Goal: Entertainment & Leisure: Consume media (video, audio)

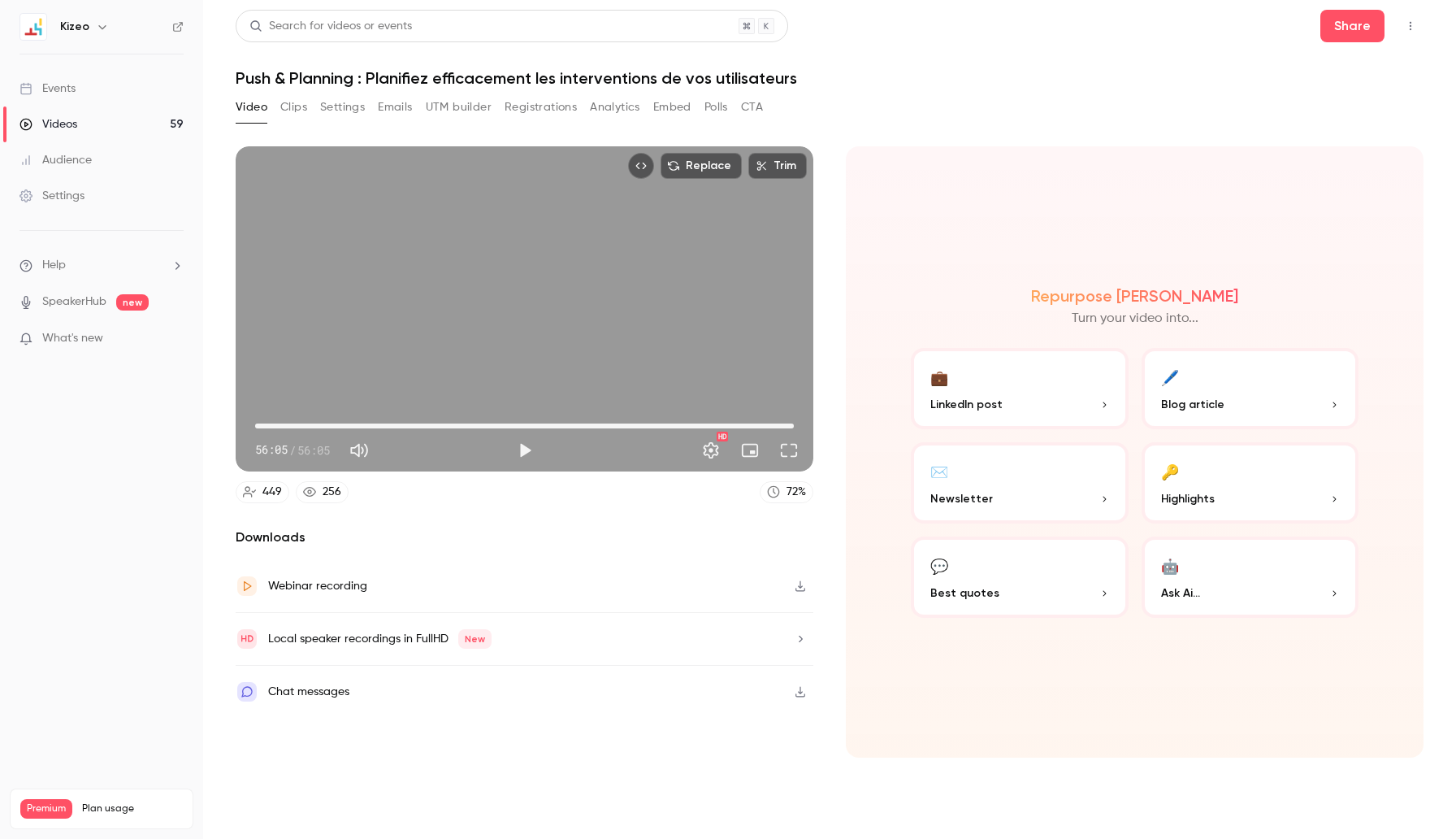
click at [88, 123] on link "Videos 59" at bounding box center [101, 124] width 203 height 36
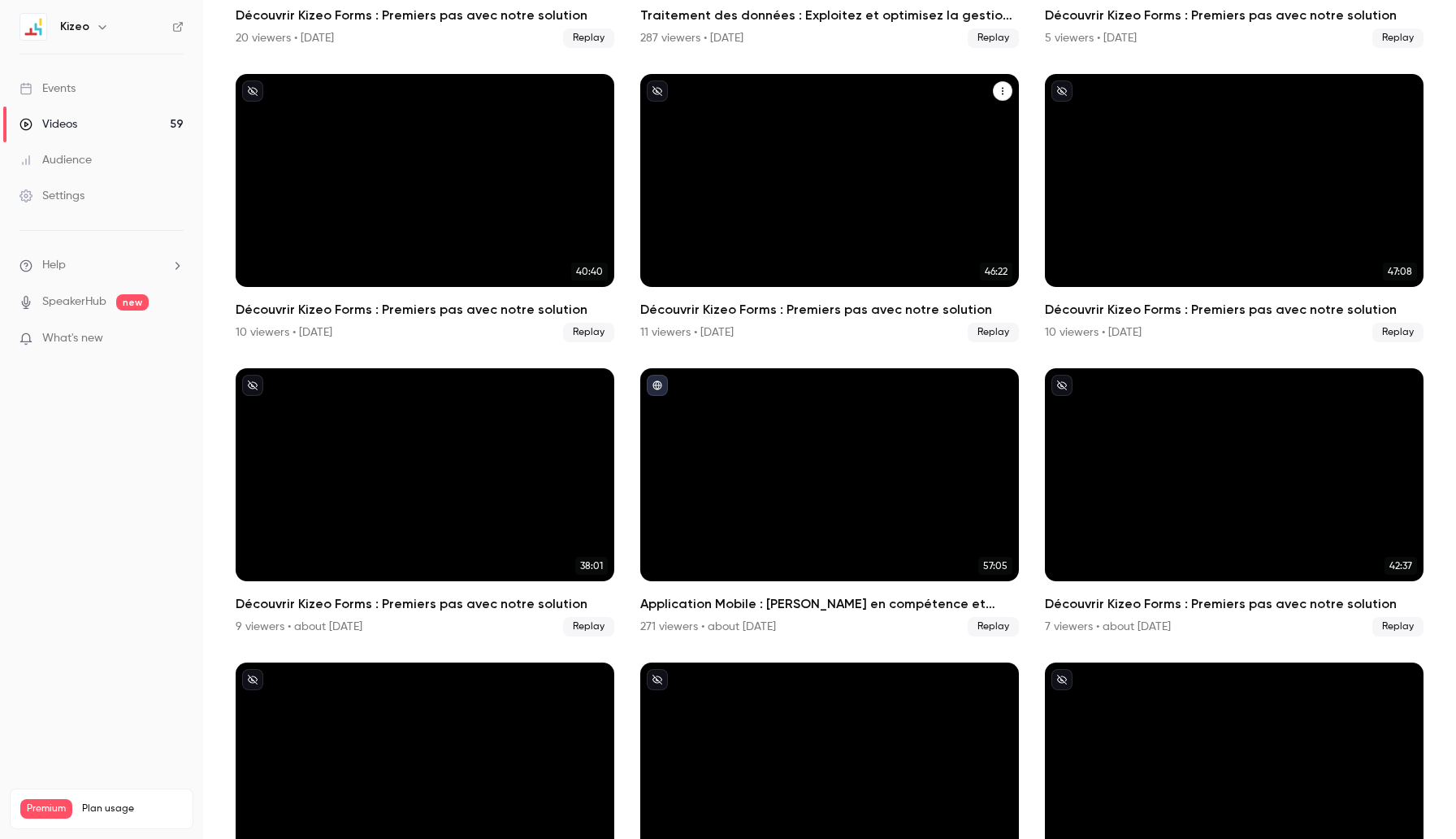
scroll to position [2432, 0]
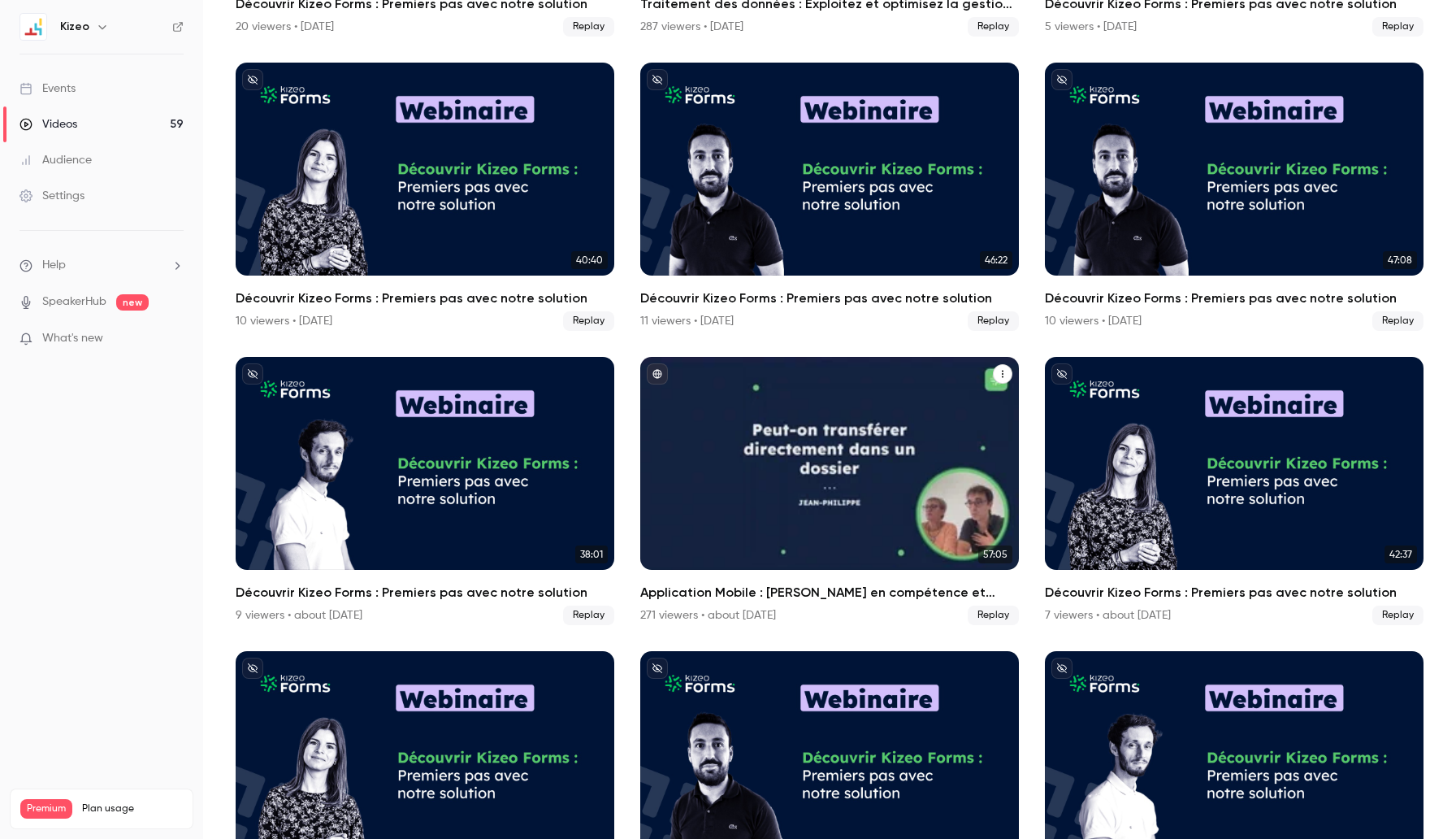
click at [865, 432] on div "Application Mobile : Montez en compétence et maîtrisez-la dans son intégralité !" at bounding box center [829, 463] width 379 height 213
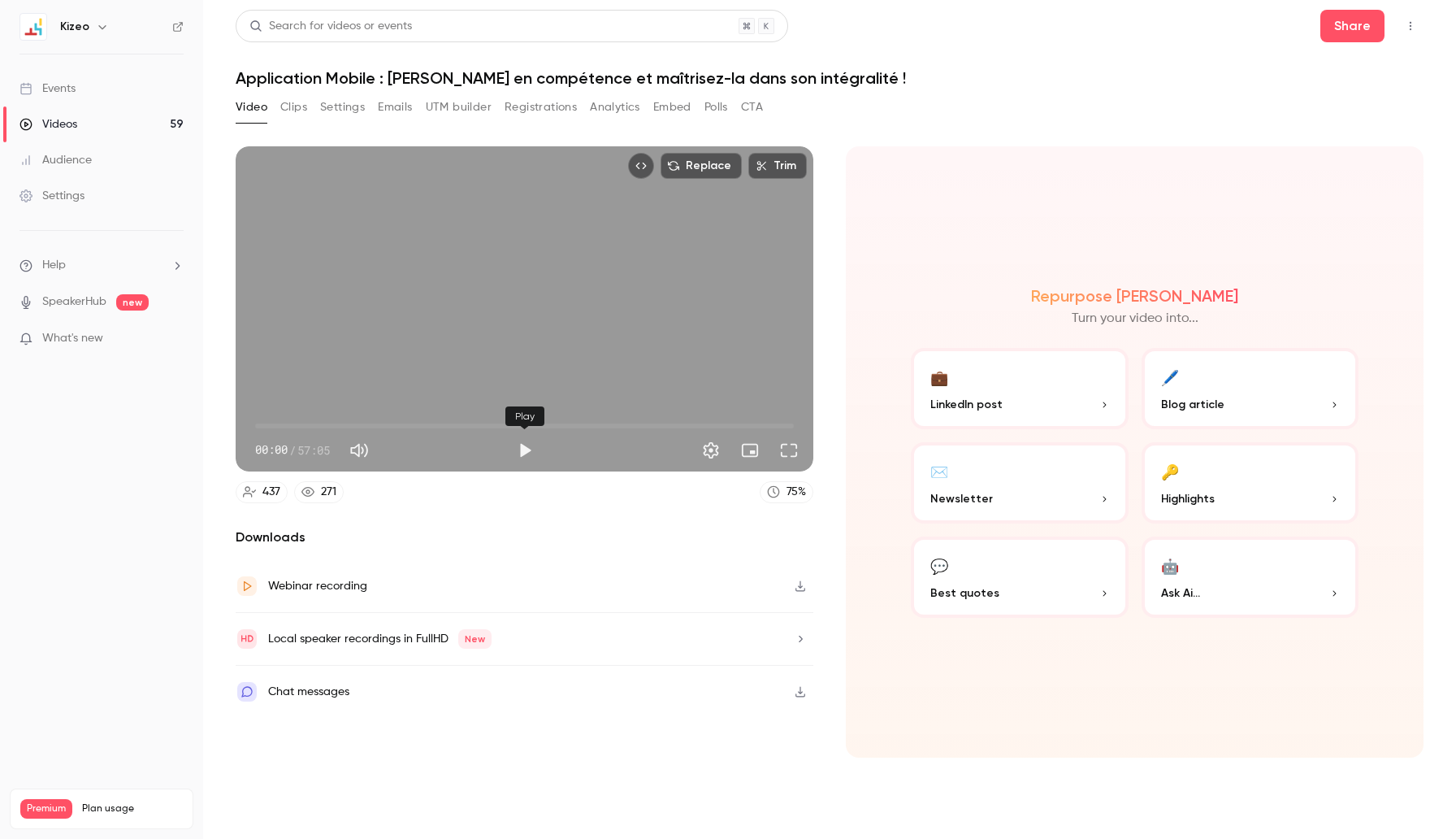
click at [521, 444] on button "Play" at bounding box center [525, 449] width 32 height 32
click at [278, 423] on span "02:24" at bounding box center [525, 425] width 539 height 26
click at [797, 449] on button "Full screen" at bounding box center [788, 449] width 32 height 32
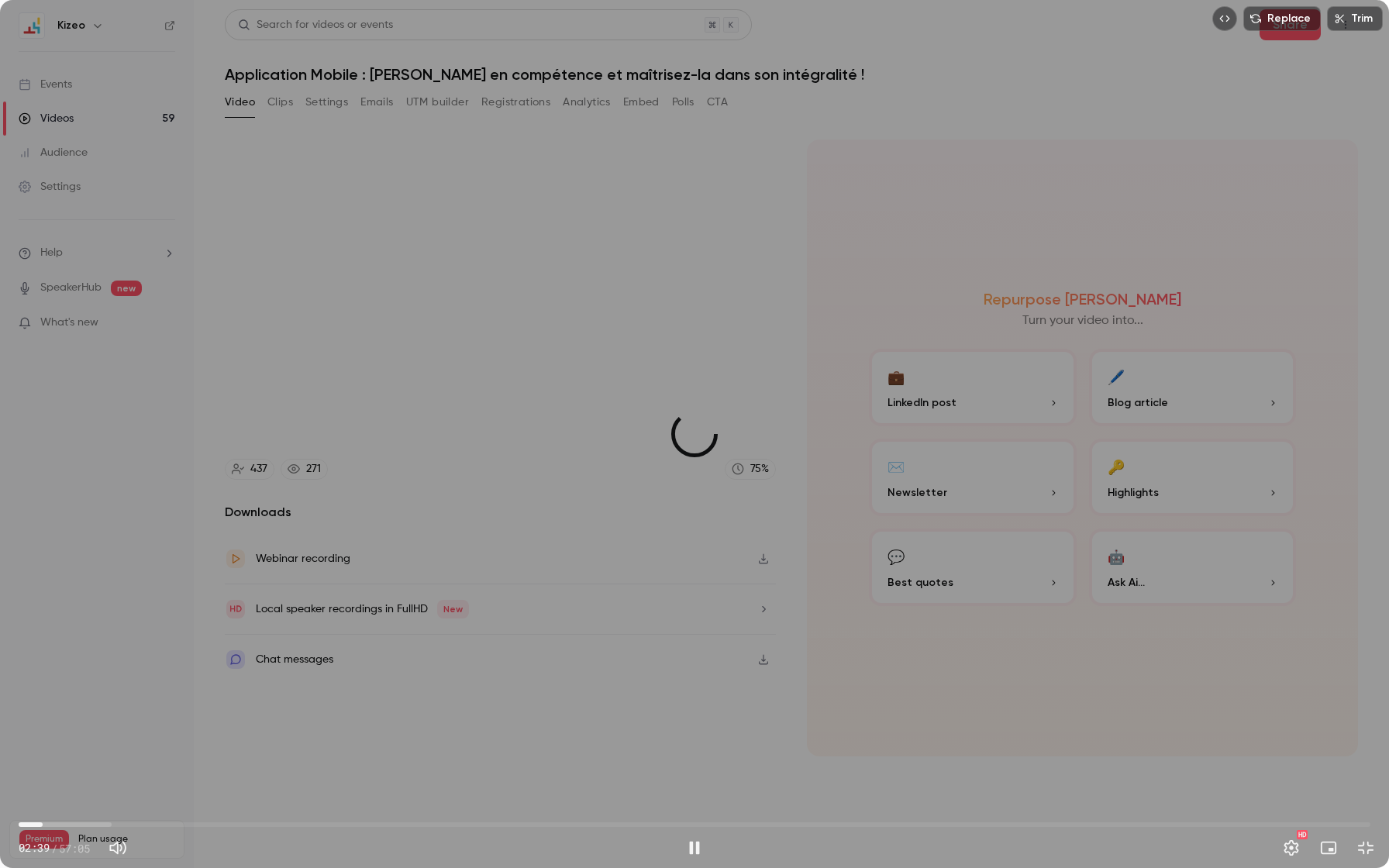
click at [43, 799] on span "01:00" at bounding box center [695, 824] width 1352 height 25
click at [587, 558] on div "Replace Trim 22:23 22:23 / 57:05 HD" at bounding box center [694, 434] width 1389 height 868
type input "******"
